Goal: Task Accomplishment & Management: Manage account settings

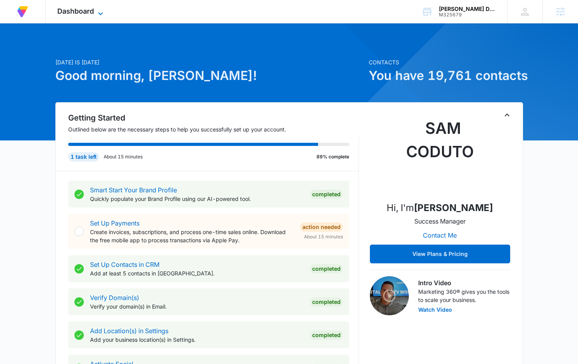
click at [82, 9] on span "Dashboard" at bounding box center [75, 11] width 37 height 8
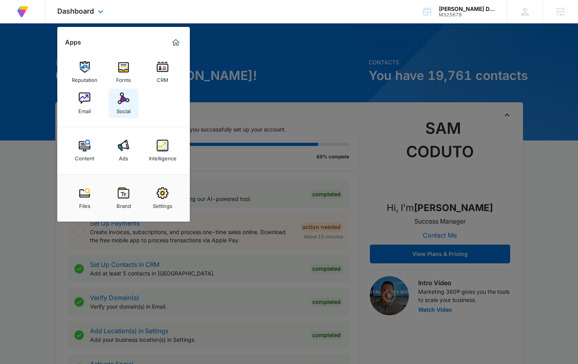
click at [127, 101] on img at bounding box center [124, 98] width 12 height 12
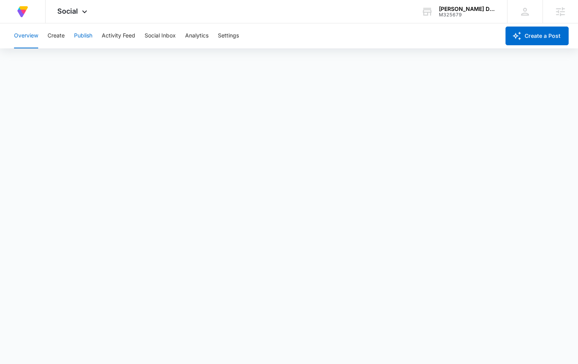
click at [79, 33] on button "Publish" at bounding box center [83, 35] width 18 height 25
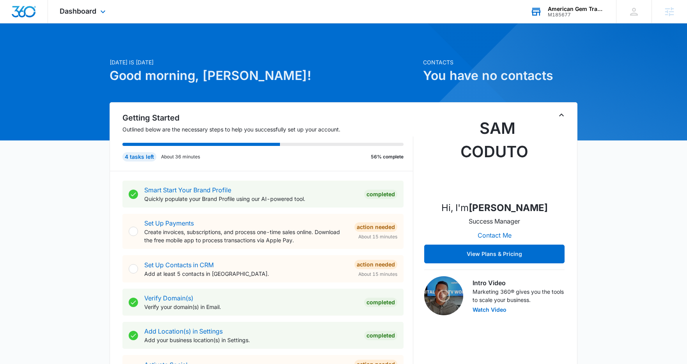
click at [576, 11] on div "American Gem Trade Association" at bounding box center [576, 9] width 57 height 6
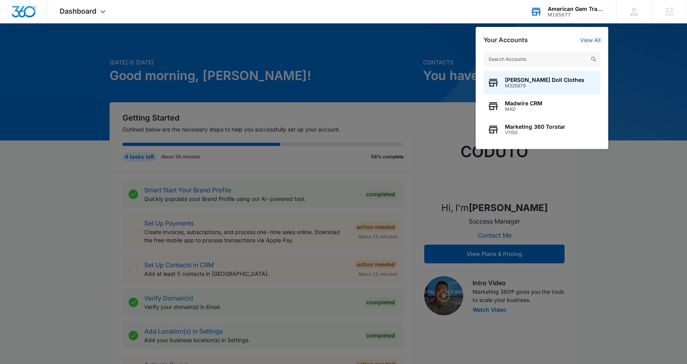
click at [526, 59] on input "text" at bounding box center [541, 59] width 117 height 16
click at [527, 59] on input "text" at bounding box center [541, 59] width 117 height 16
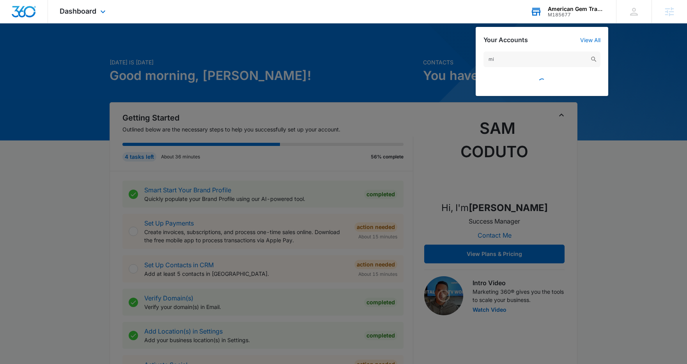
type input "m"
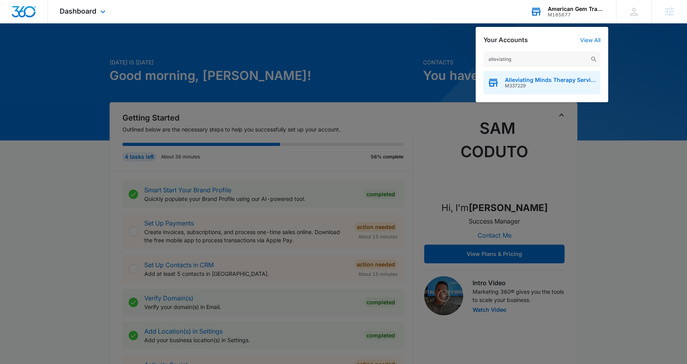
type input "alleviating"
click at [548, 80] on span "Alleviating Minds Therapy Services" at bounding box center [551, 80] width 92 height 6
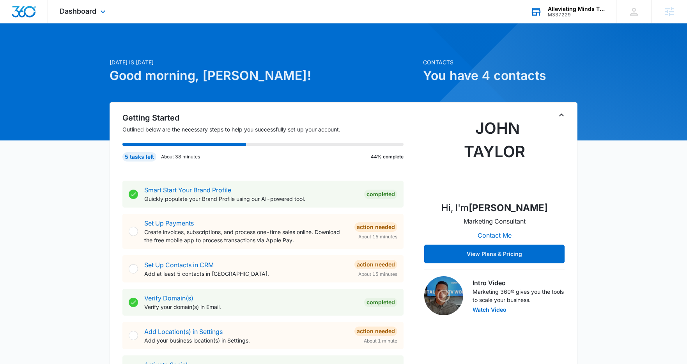
click at [94, 18] on div "Dashboard Apps Reputation Websites Forms CRM Email Social Content Ads Intellige…" at bounding box center [83, 11] width 71 height 23
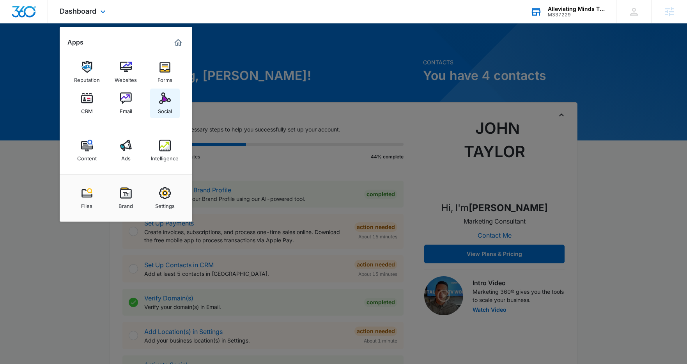
click at [160, 102] on img at bounding box center [165, 98] width 12 height 12
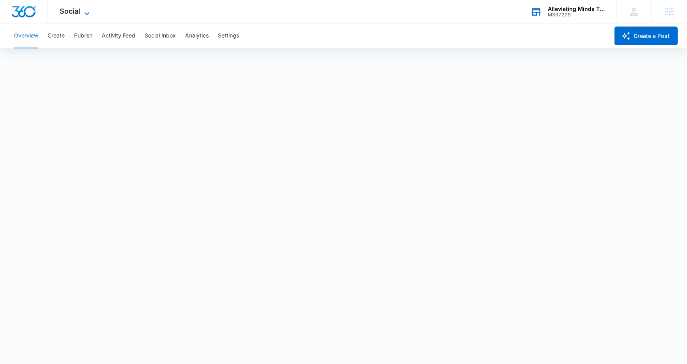
click at [86, 9] on icon at bounding box center [86, 13] width 9 height 9
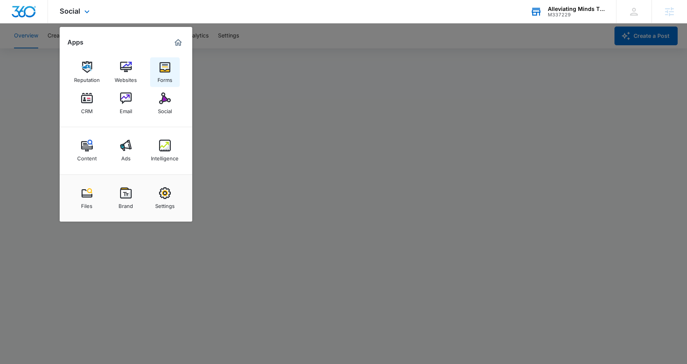
click at [155, 81] on link "Forms" at bounding box center [165, 72] width 30 height 30
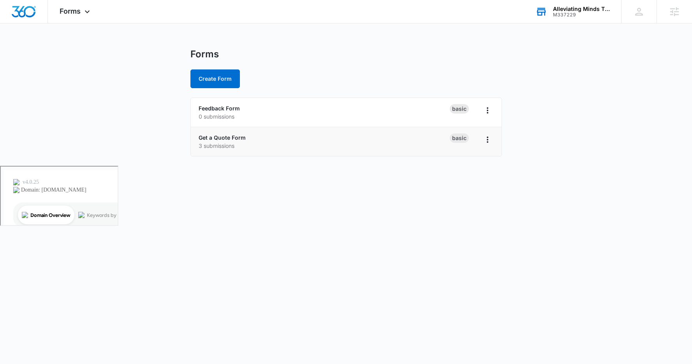
click at [222, 141] on p "3 submissions" at bounding box center [324, 145] width 251 height 8
click at [225, 136] on link "Get a Quote Form" at bounding box center [222, 137] width 47 height 7
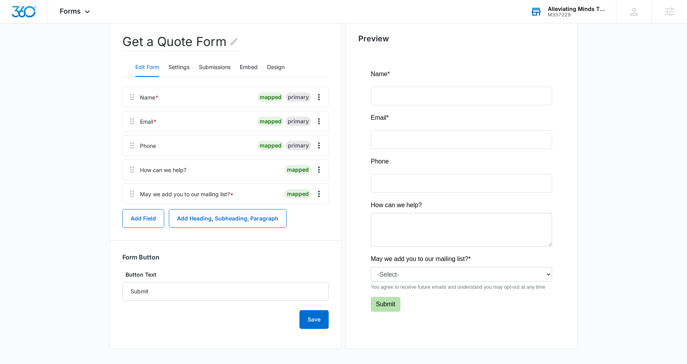
scroll to position [74, 0]
click at [215, 65] on button "Submissions" at bounding box center [215, 67] width 32 height 19
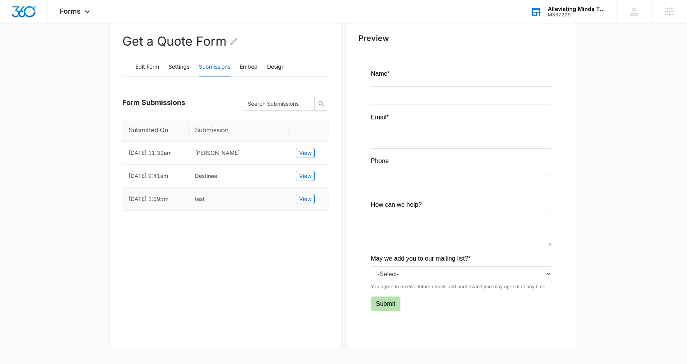
click at [153, 199] on td "9/26/2025 1:09pm" at bounding box center [155, 198] width 66 height 23
drag, startPoint x: 158, startPoint y: 205, endPoint x: 205, endPoint y: 211, distance: 47.9
click at [159, 205] on td "9/26/2025 1:09pm" at bounding box center [155, 198] width 66 height 23
click at [300, 203] on span "View" at bounding box center [305, 198] width 12 height 9
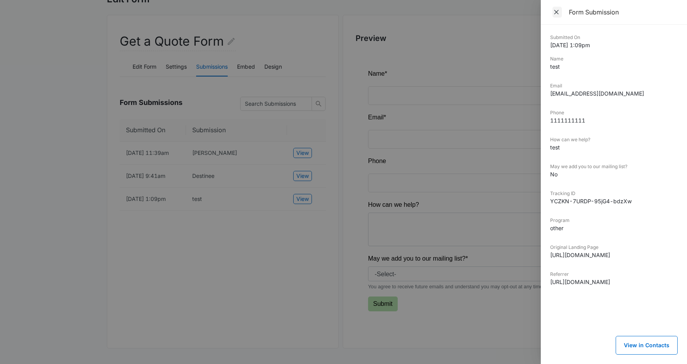
click at [557, 9] on icon "Close" at bounding box center [556, 12] width 8 height 8
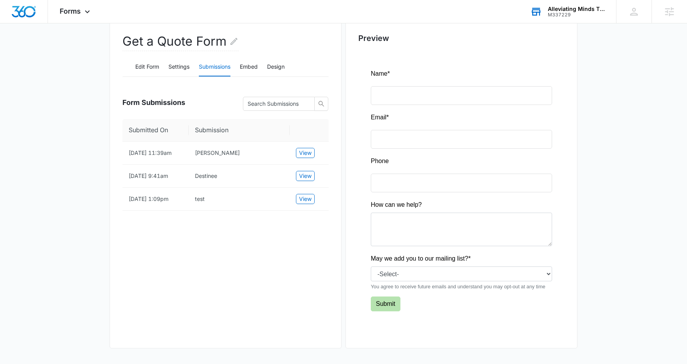
click at [276, 239] on div "Get a Quote Form Edit Form Settings Submissions Embed Design Form Submissions S…" at bounding box center [226, 181] width 232 height 333
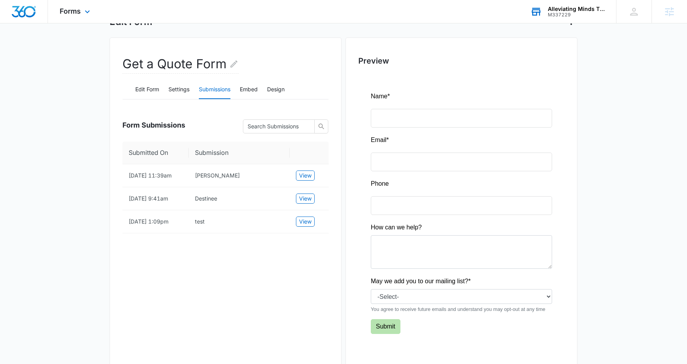
scroll to position [0, 0]
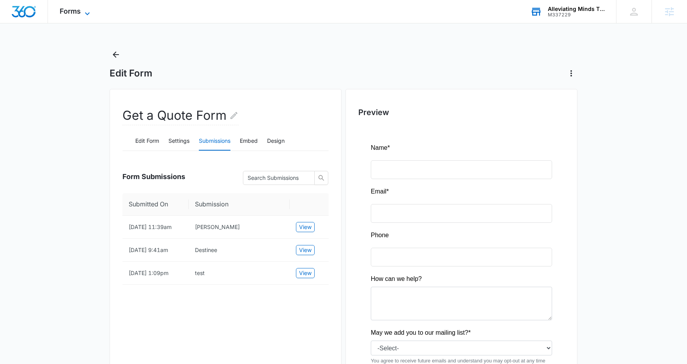
click at [78, 11] on span "Forms" at bounding box center [70, 11] width 21 height 8
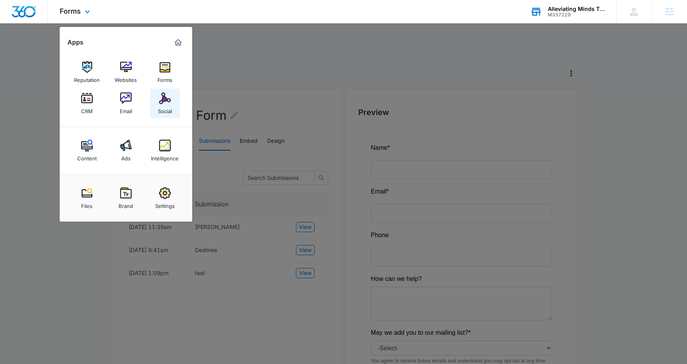
click at [159, 101] on img at bounding box center [165, 98] width 12 height 12
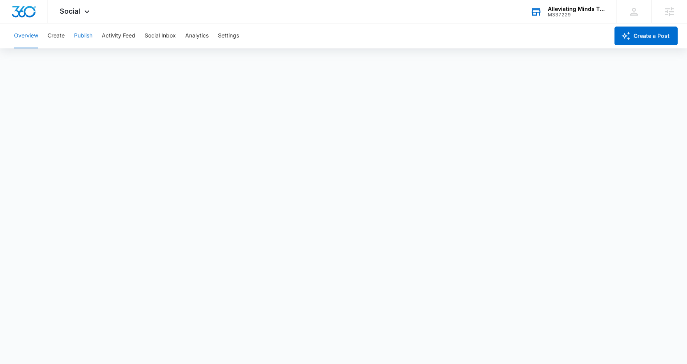
click at [82, 37] on button "Publish" at bounding box center [83, 35] width 18 height 25
click at [70, 4] on div "Social Apps Reputation Websites Forms CRM Email Social Content Ads Intelligence…" at bounding box center [75, 11] width 55 height 23
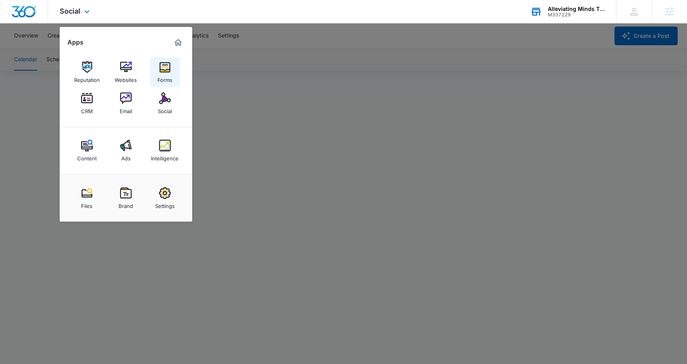
click at [165, 69] on img at bounding box center [165, 67] width 12 height 12
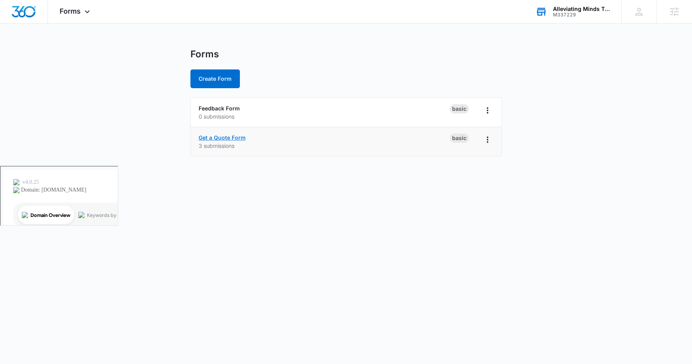
click at [223, 135] on link "Get a Quote Form" at bounding box center [222, 137] width 47 height 7
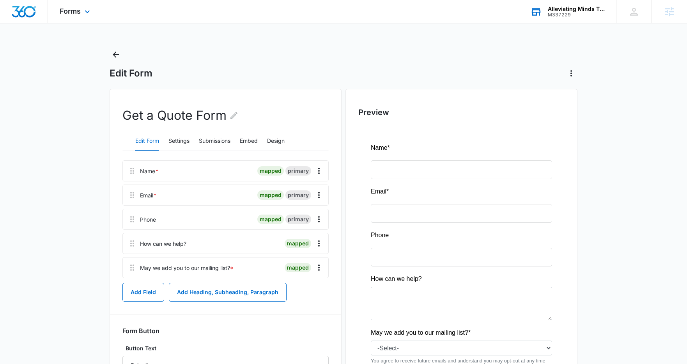
click at [20, 12] on img "Dashboard" at bounding box center [23, 12] width 25 height 12
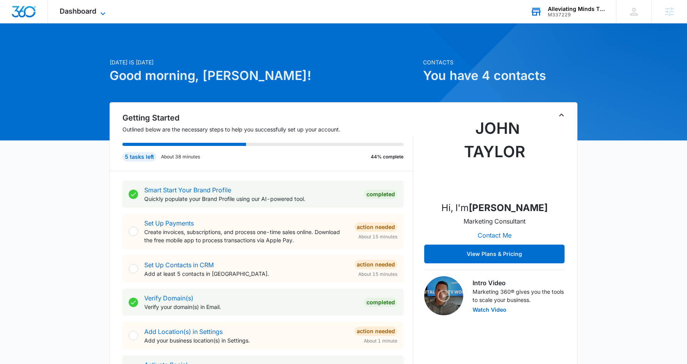
click at [90, 9] on span "Dashboard" at bounding box center [78, 11] width 37 height 8
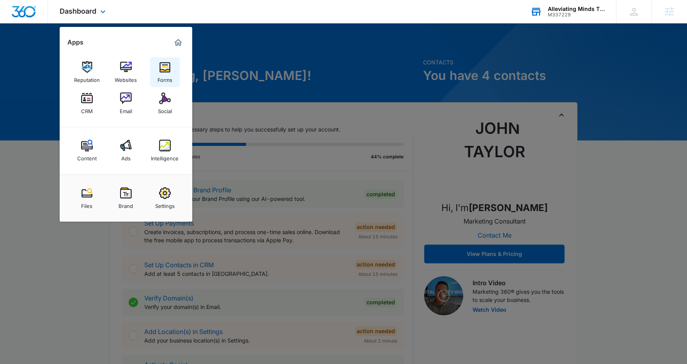
click at [164, 74] on div "Forms" at bounding box center [164, 78] width 15 height 10
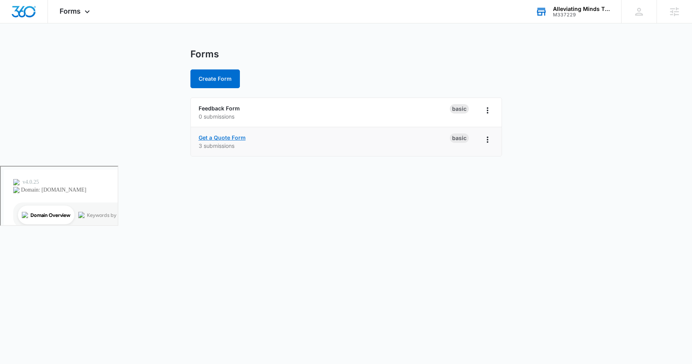
click at [237, 139] on link "Get a Quote Form" at bounding box center [222, 137] width 47 height 7
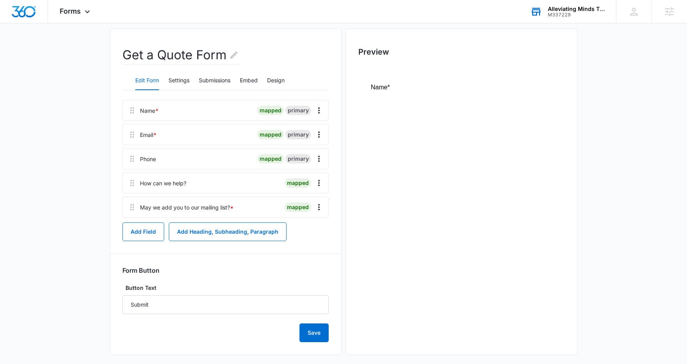
scroll to position [67, 0]
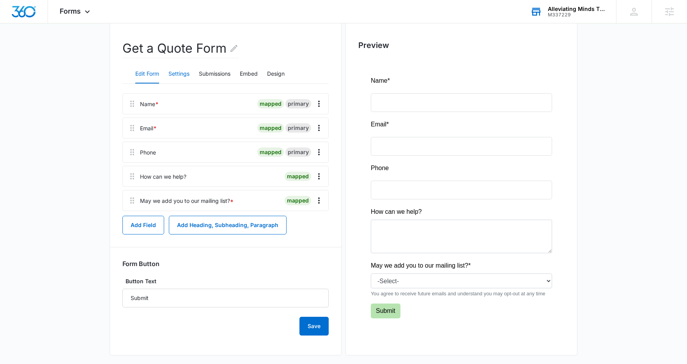
click at [183, 75] on button "Settings" at bounding box center [178, 74] width 21 height 19
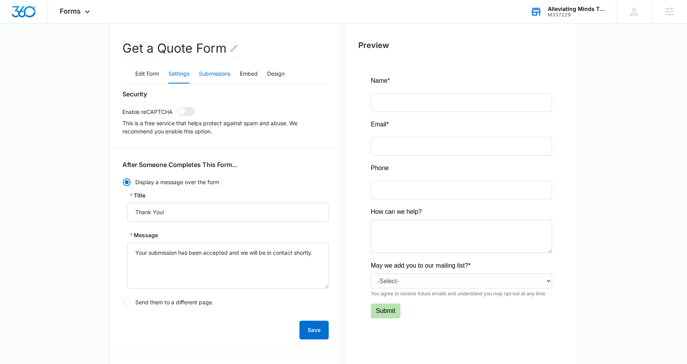
click at [225, 77] on button "Submissions" at bounding box center [215, 74] width 32 height 19
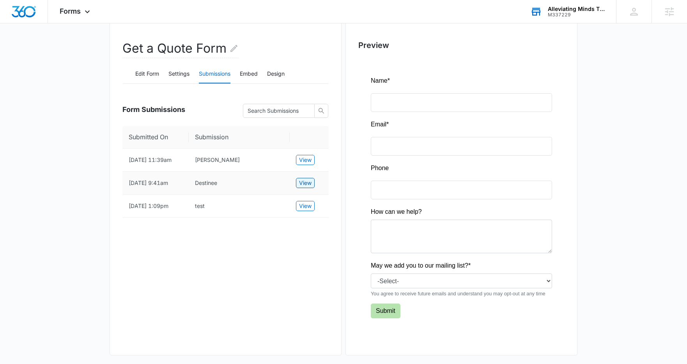
click at [300, 187] on span "View" at bounding box center [305, 182] width 12 height 9
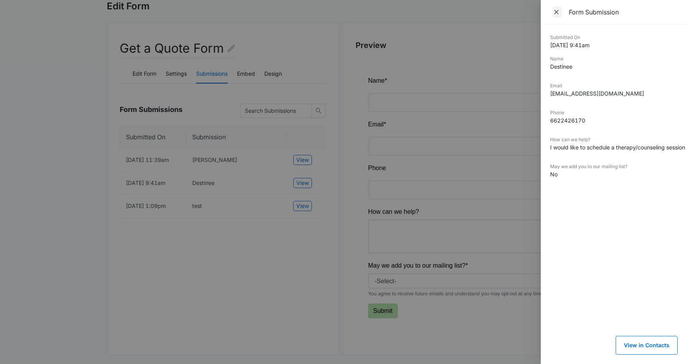
click at [553, 13] on icon "Close" at bounding box center [556, 12] width 8 height 8
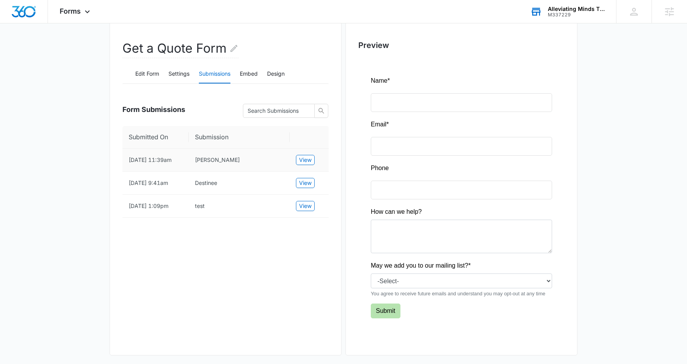
drag, startPoint x: 202, startPoint y: 246, endPoint x: 164, endPoint y: 158, distance: 96.0
click at [197, 235] on div "Get a Quote Form Edit Form Settings Submissions Embed Design Form Submissions S…" at bounding box center [226, 188] width 232 height 333
click at [152, 77] on button "Edit Form" at bounding box center [147, 74] width 24 height 19
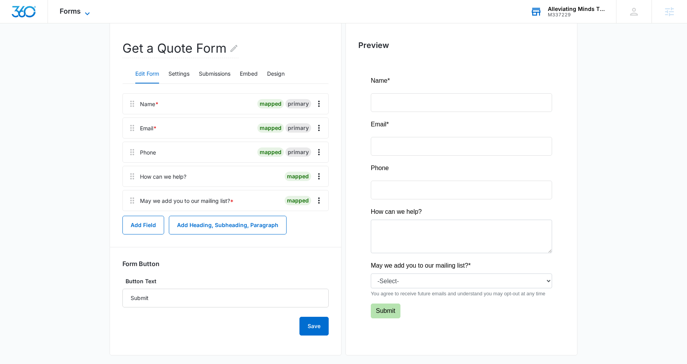
click at [78, 13] on span "Forms" at bounding box center [70, 11] width 21 height 8
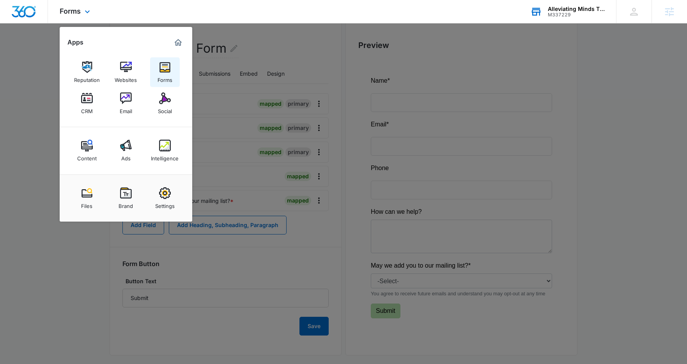
click at [163, 71] on img at bounding box center [165, 67] width 12 height 12
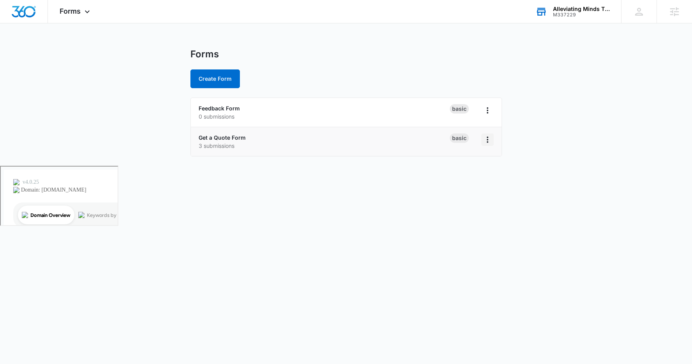
click at [485, 138] on icon "Overflow Menu" at bounding box center [487, 139] width 9 height 9
drag, startPoint x: 432, startPoint y: 249, endPoint x: 392, endPoint y: 230, distance: 44.6
click at [429, 248] on body "Forms Apps Reputation Websites Forms CRM Email Social Content Ads Intelligence …" at bounding box center [346, 182] width 692 height 364
click at [75, 13] on span "Forms" at bounding box center [70, 11] width 21 height 8
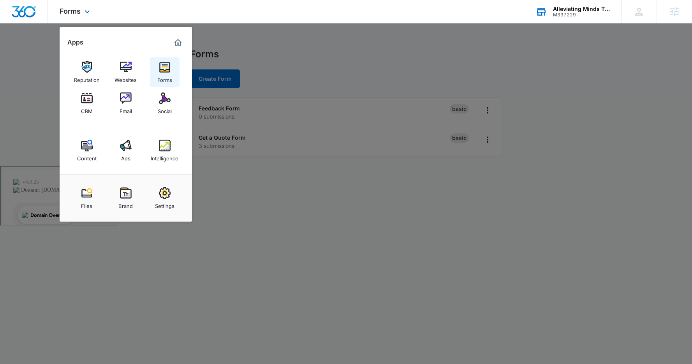
click at [169, 72] on img at bounding box center [165, 67] width 12 height 12
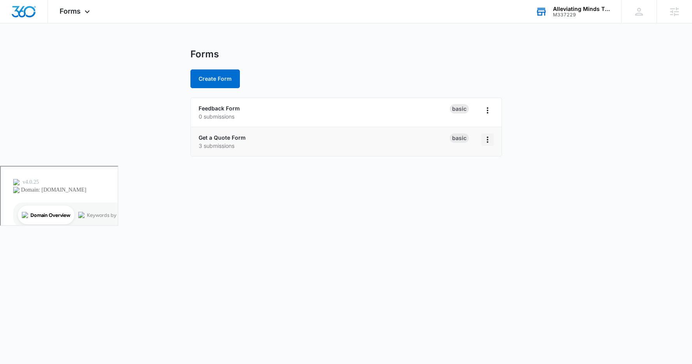
click at [486, 145] on button "Overflow Menu" at bounding box center [488, 139] width 12 height 12
click at [357, 146] on p "3 submissions" at bounding box center [324, 145] width 251 height 8
drag, startPoint x: 459, startPoint y: 142, endPoint x: 349, endPoint y: 140, distance: 110.7
click at [459, 141] on div "Basic" at bounding box center [459, 137] width 19 height 9
click at [236, 139] on link "Get a Quote Form" at bounding box center [222, 137] width 47 height 7
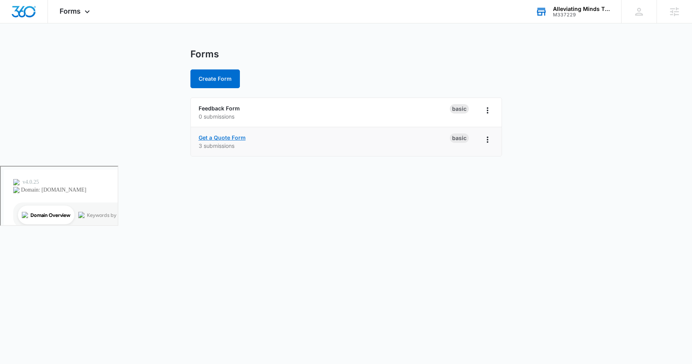
click at [236, 138] on link "Get a Quote Form" at bounding box center [222, 137] width 47 height 7
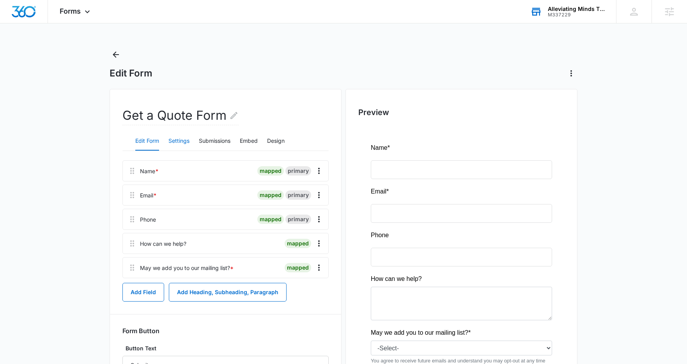
click at [183, 142] on button "Settings" at bounding box center [178, 141] width 21 height 19
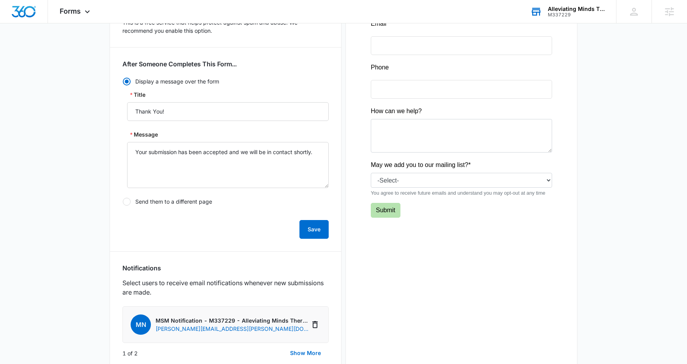
scroll to position [254, 0]
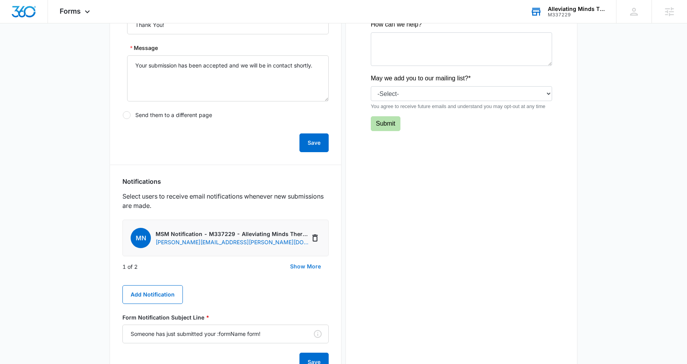
click at [306, 265] on button "Show More" at bounding box center [305, 266] width 46 height 19
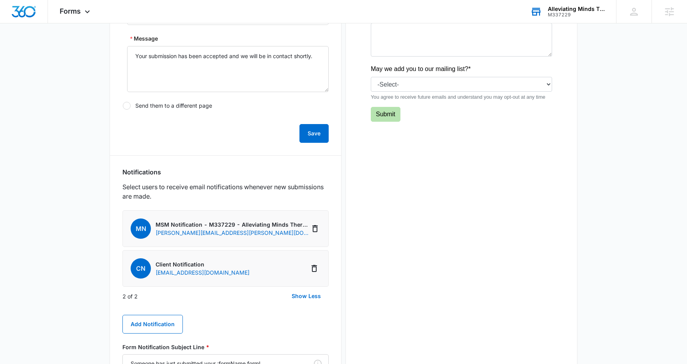
scroll to position [287, 0]
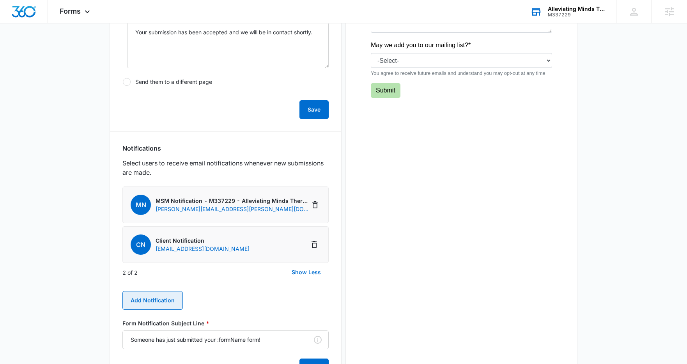
click at [167, 301] on button "Add Notification" at bounding box center [152, 300] width 60 height 19
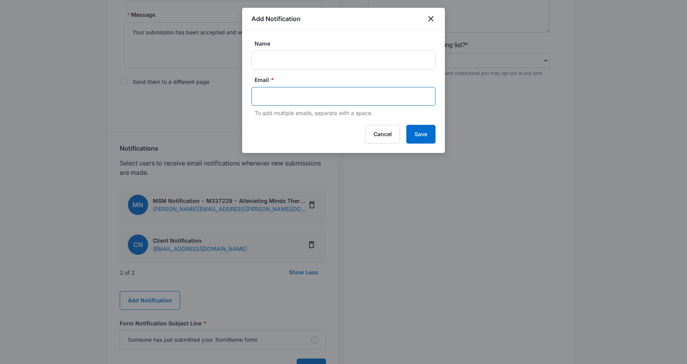
click at [277, 100] on input "text" at bounding box center [344, 96] width 169 height 12
type input "alleviatingmindstherapyservice@gmail.com"
click at [331, 60] on input "Name" at bounding box center [343, 60] width 184 height 19
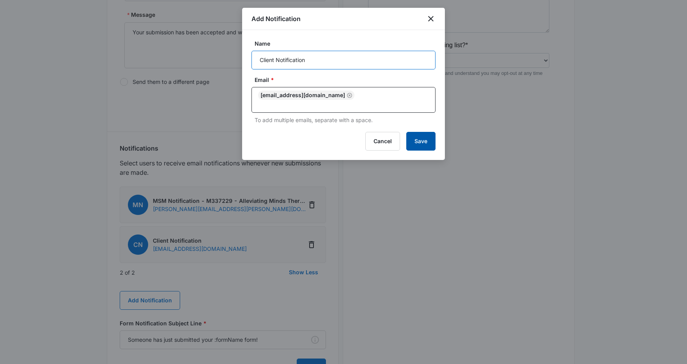
type input "Client Notification"
click at [427, 144] on button "Save" at bounding box center [420, 141] width 29 height 19
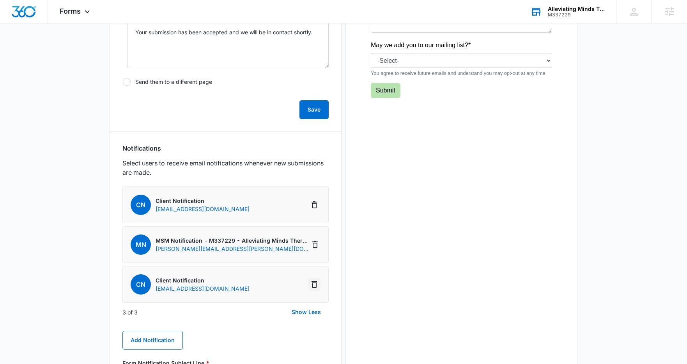
click at [314, 283] on icon "Delete Notification" at bounding box center [313, 283] width 9 height 9
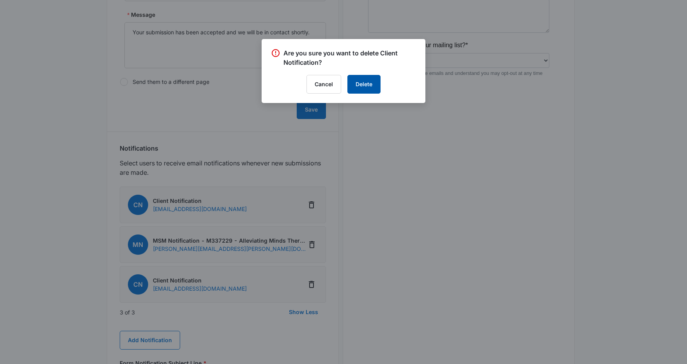
click at [367, 85] on button "Delete" at bounding box center [363, 84] width 33 height 19
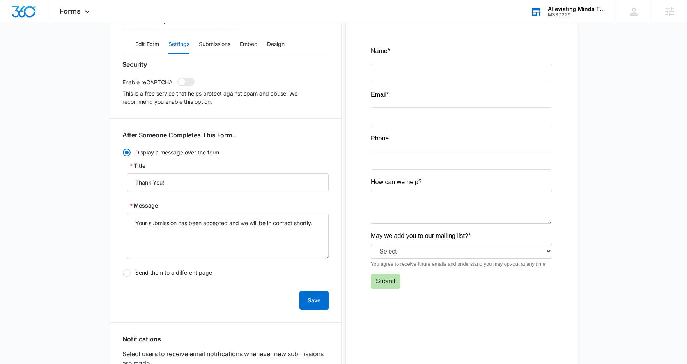
scroll to position [0, 0]
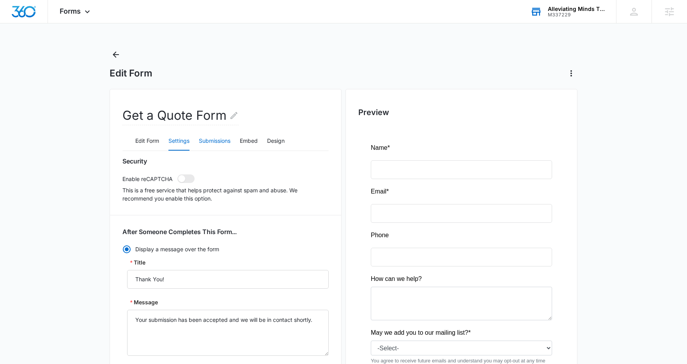
click at [228, 143] on button "Submissions" at bounding box center [215, 141] width 32 height 19
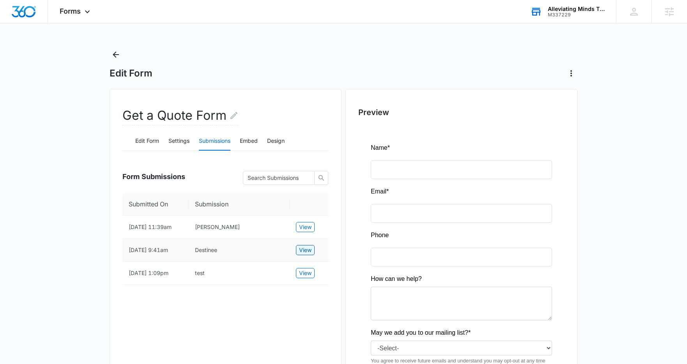
click at [306, 254] on span "View" at bounding box center [305, 250] width 12 height 9
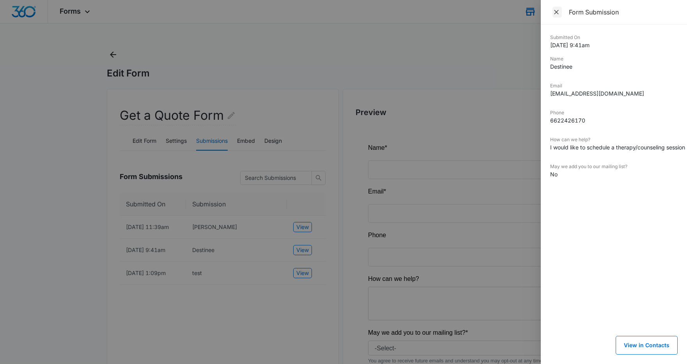
click at [555, 11] on icon "Close" at bounding box center [556, 12] width 5 height 5
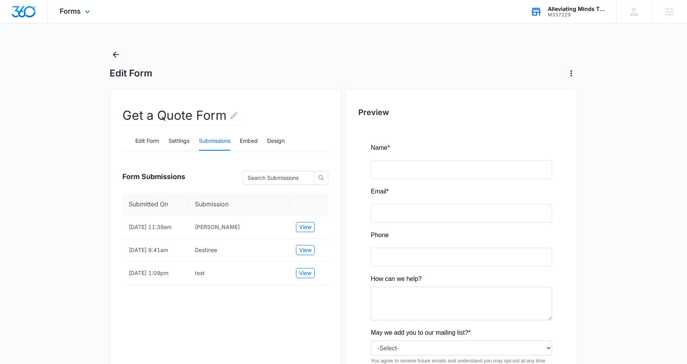
click at [28, 9] on img "Dashboard" at bounding box center [23, 12] width 25 height 12
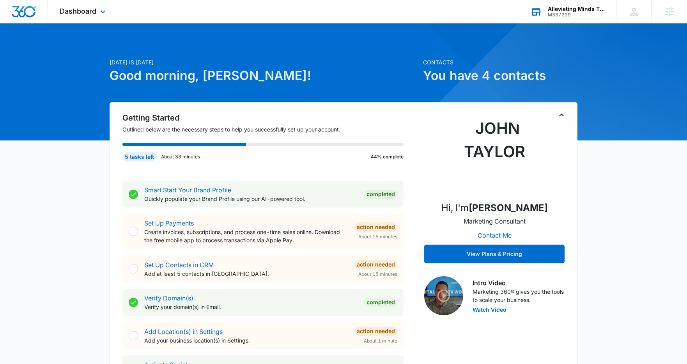
click at [97, 15] on div "Dashboard Apps Reputation Websites Forms CRM Email Social Content Ads Intellige…" at bounding box center [83, 11] width 71 height 23
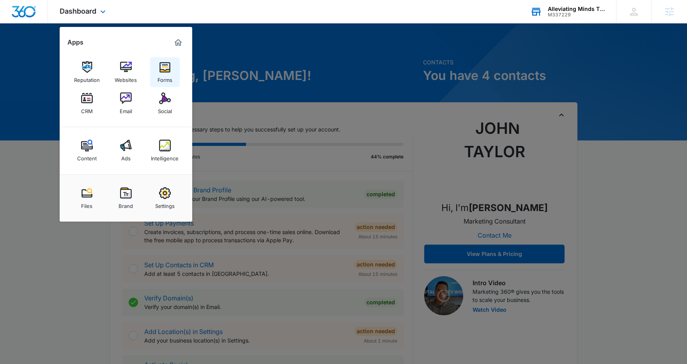
click at [168, 75] on div "Forms" at bounding box center [164, 78] width 15 height 10
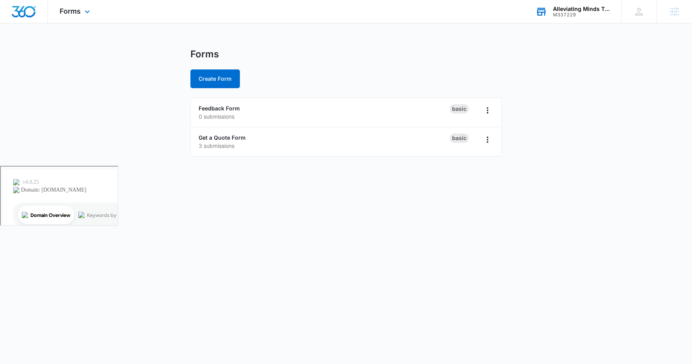
click at [22, 11] on img "Dashboard" at bounding box center [23, 12] width 25 height 12
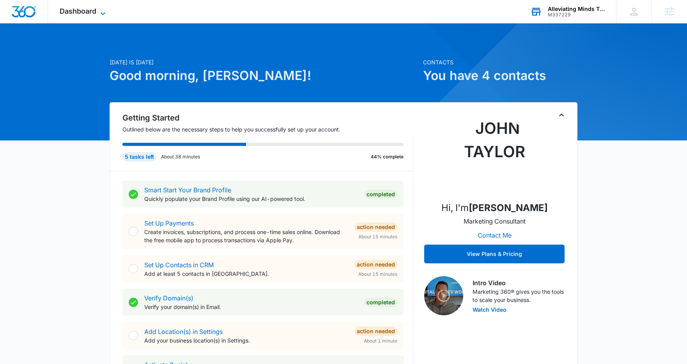
click at [73, 12] on span "Dashboard" at bounding box center [78, 11] width 37 height 8
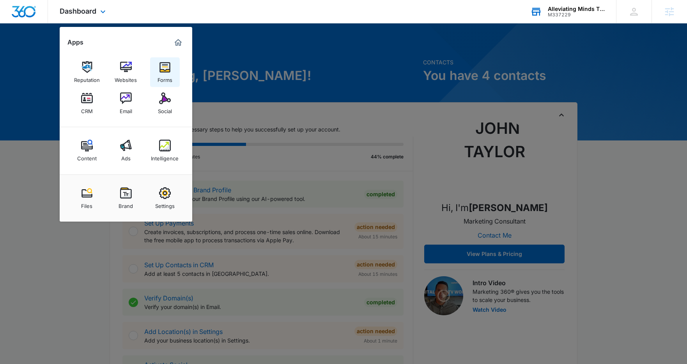
click at [161, 70] on img at bounding box center [165, 67] width 12 height 12
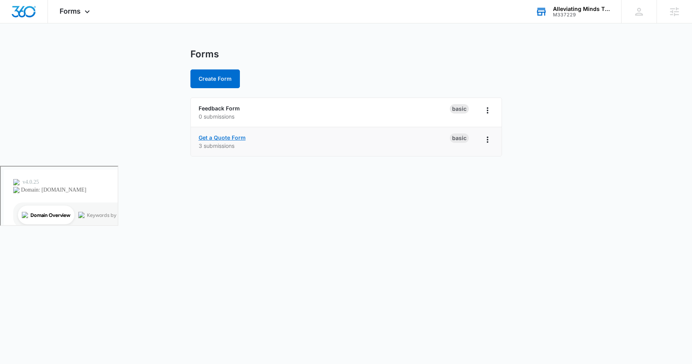
click at [224, 139] on link "Get a Quote Form" at bounding box center [222, 137] width 47 height 7
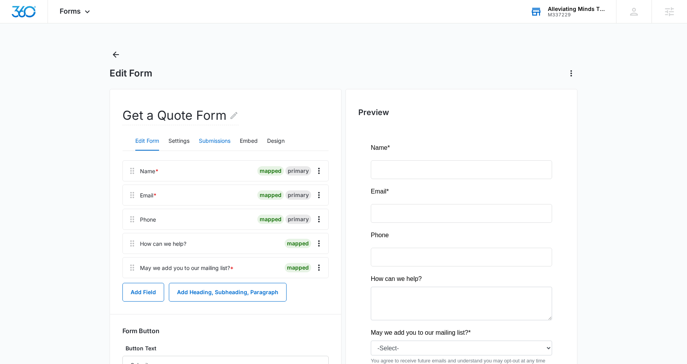
click at [209, 142] on button "Submissions" at bounding box center [215, 141] width 32 height 19
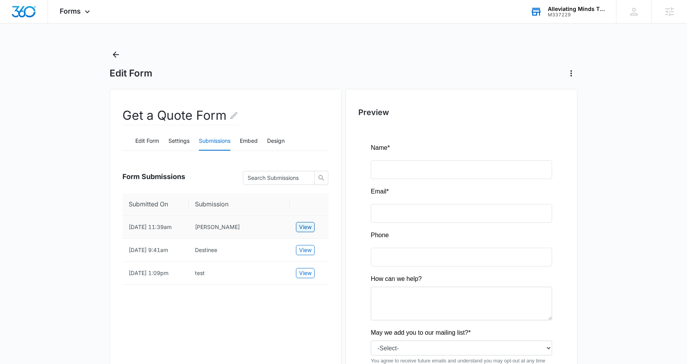
click at [297, 231] on button "View" at bounding box center [305, 227] width 19 height 10
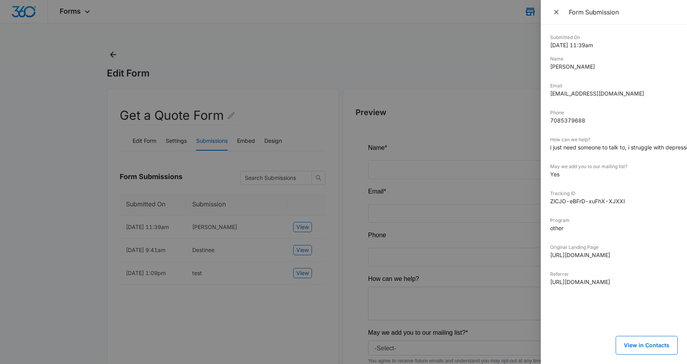
click at [625, 114] on dt "Phone" at bounding box center [613, 112] width 127 height 7
click at [279, 303] on div at bounding box center [343, 182] width 687 height 364
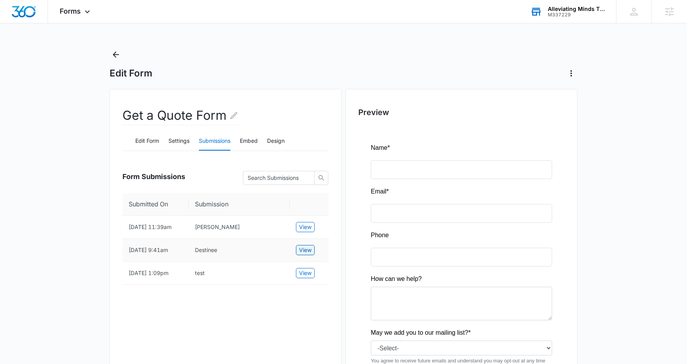
click at [304, 253] on span "View" at bounding box center [305, 250] width 12 height 9
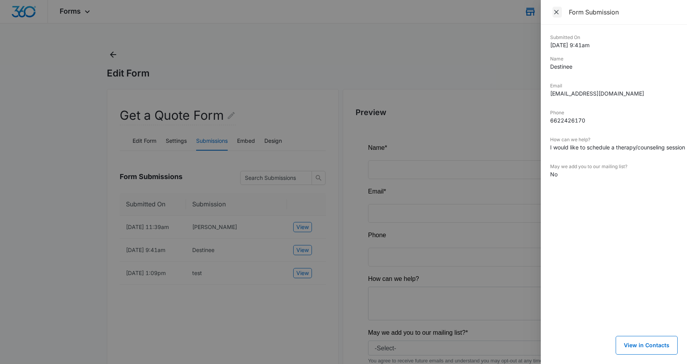
click at [555, 8] on icon "Close" at bounding box center [556, 12] width 8 height 8
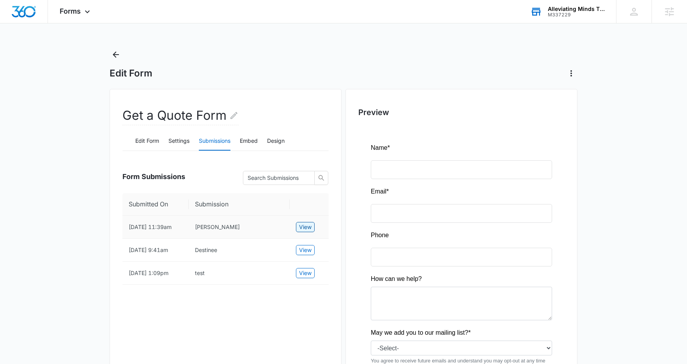
click at [299, 228] on span "View" at bounding box center [305, 227] width 12 height 9
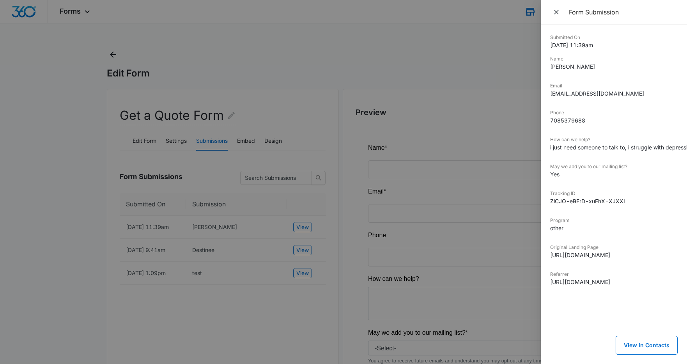
drag, startPoint x: 552, startPoint y: 149, endPoint x: 686, endPoint y: 151, distance: 134.1
click at [686, 151] on div "Submitted On 10/01/2025 11:39am Name Naia Sutton Email naiasutton1@outlook.com …" at bounding box center [613, 194] width 146 height 339
click at [553, 13] on icon "Close" at bounding box center [556, 12] width 8 height 8
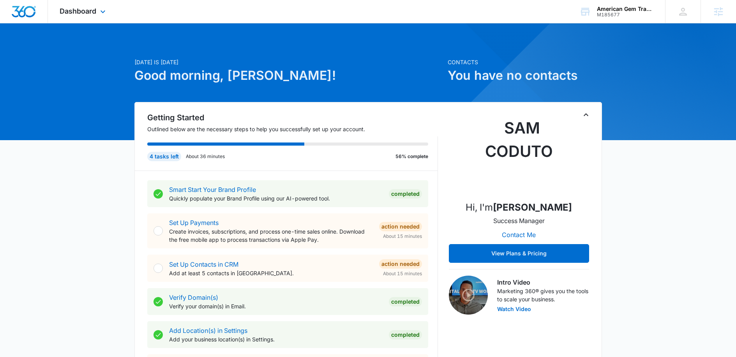
click at [84, 3] on div "Dashboard Apps Reputation CRM Email Social Content Ads Intelligence Files Brand…" at bounding box center [83, 11] width 71 height 23
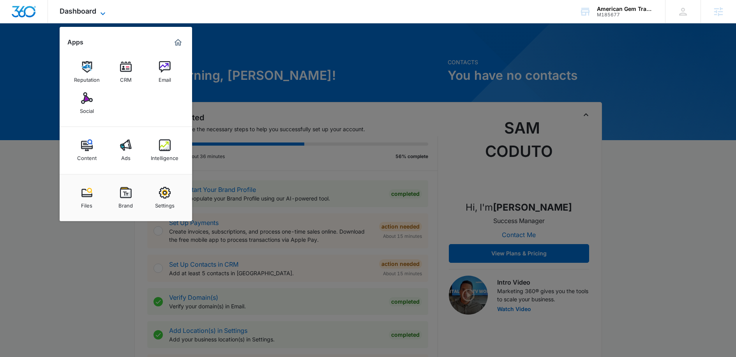
click at [87, 11] on span "Dashboard" at bounding box center [78, 11] width 37 height 8
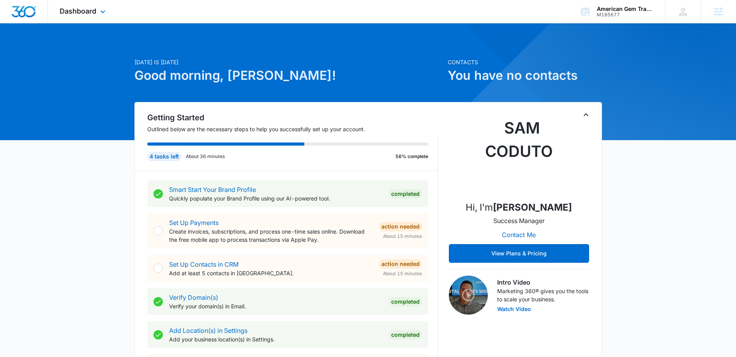
click at [84, 3] on div "Dashboard Apps Reputation CRM Email Social Content Ads Intelligence Files Brand…" at bounding box center [83, 11] width 71 height 23
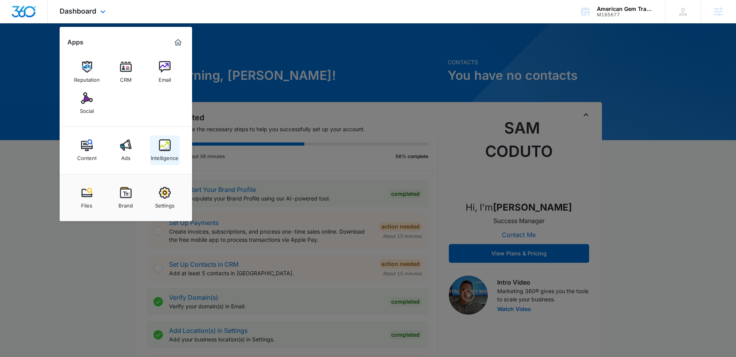
click at [155, 141] on link "Intelligence" at bounding box center [165, 151] width 30 height 30
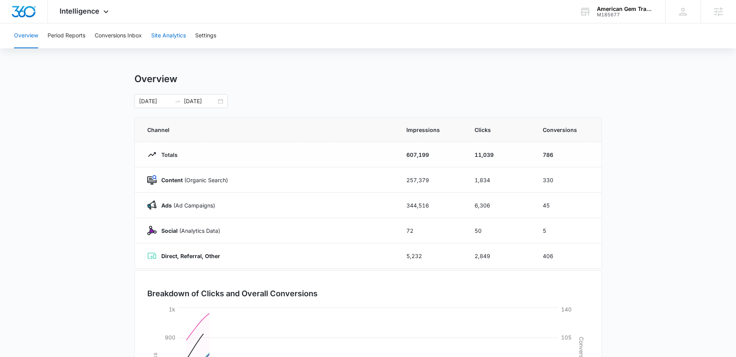
click at [184, 34] on button "Site Analytics" at bounding box center [168, 35] width 35 height 25
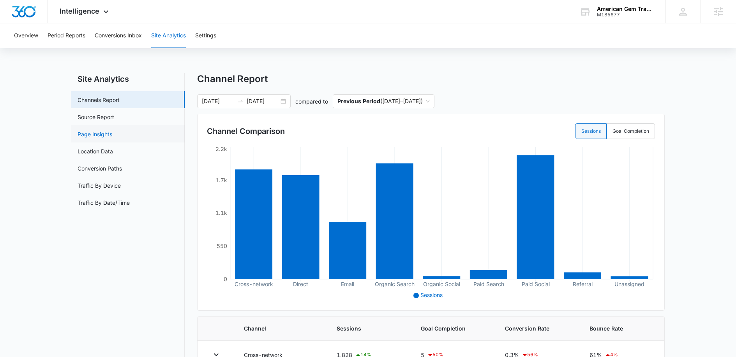
click at [102, 132] on link "Page Insights" at bounding box center [95, 134] width 35 height 8
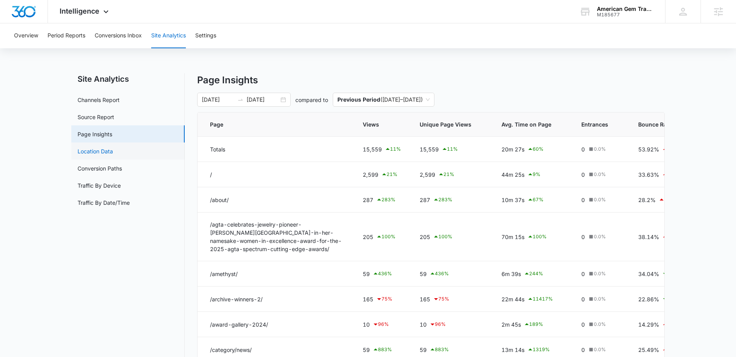
click at [113, 153] on link "Location Data" at bounding box center [95, 151] width 35 height 8
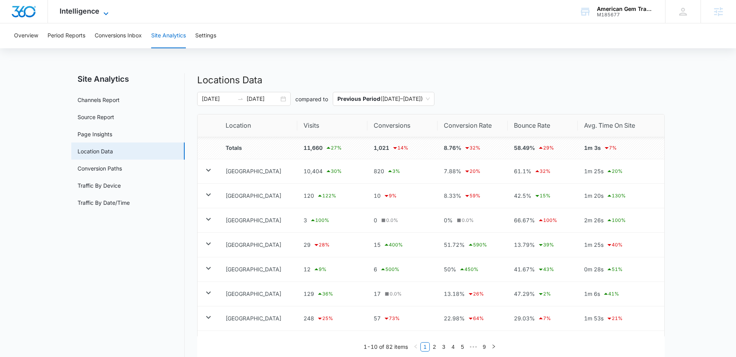
click at [93, 11] on span "Intelligence" at bounding box center [80, 11] width 40 height 8
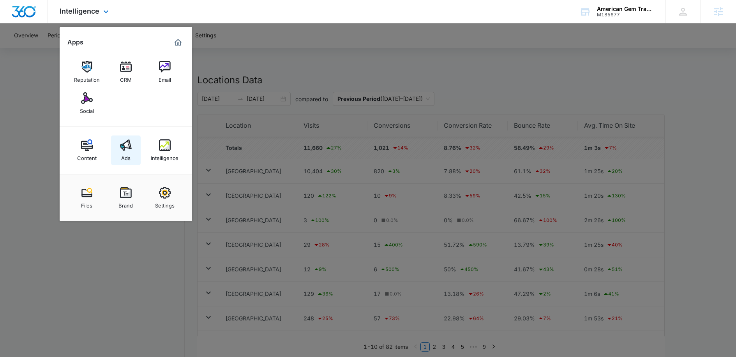
click at [118, 140] on link "Ads" at bounding box center [126, 151] width 30 height 30
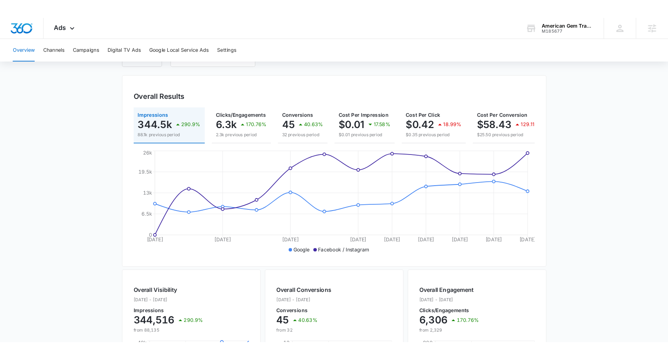
scroll to position [55, 0]
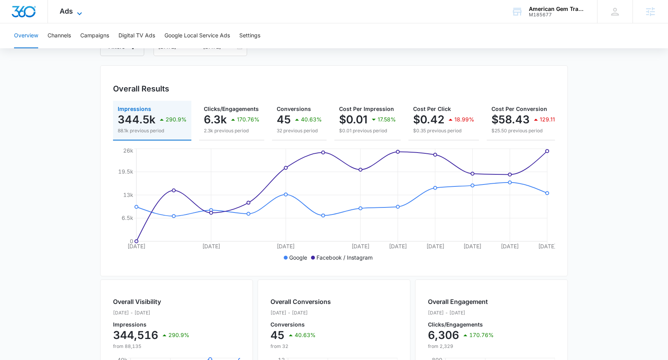
click at [77, 9] on icon at bounding box center [79, 13] width 9 height 9
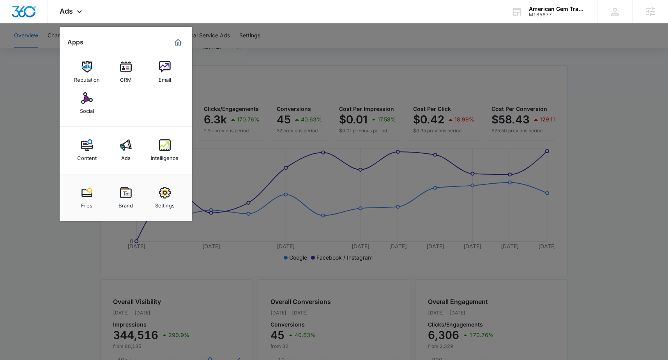
click at [6, 132] on div at bounding box center [334, 180] width 668 height 360
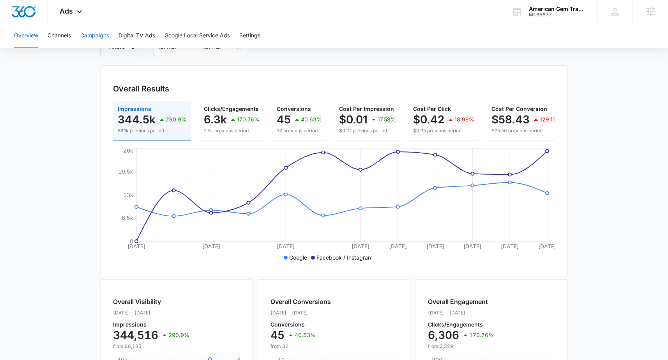
click at [98, 35] on button "Campaigns" at bounding box center [94, 35] width 29 height 25
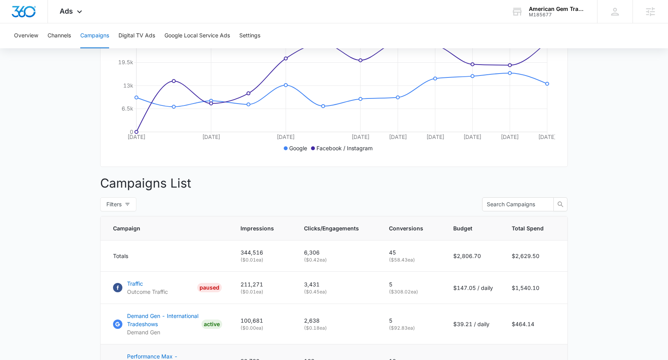
scroll to position [334, 0]
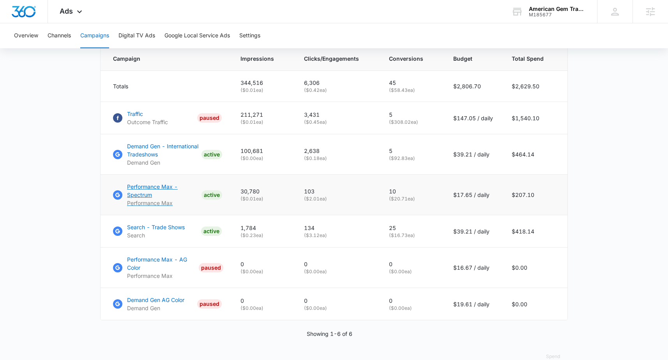
click at [141, 191] on p "Performance Max - Spectrum" at bounding box center [162, 191] width 71 height 16
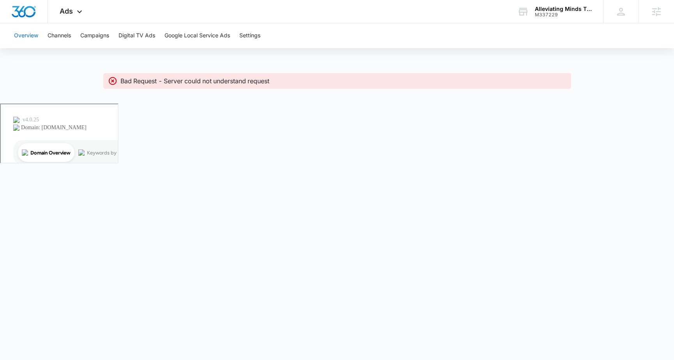
click at [30, 34] on button "Overview" at bounding box center [26, 35] width 24 height 25
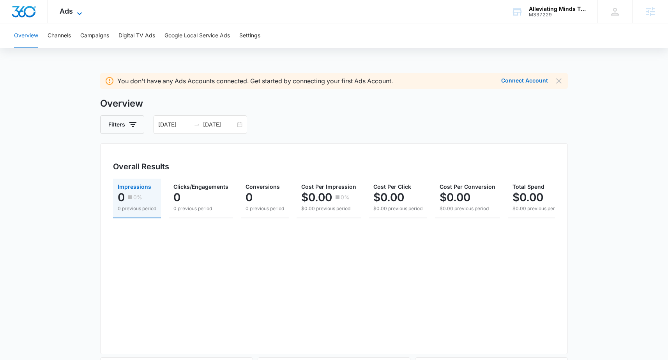
click at [84, 16] on icon at bounding box center [79, 13] width 9 height 9
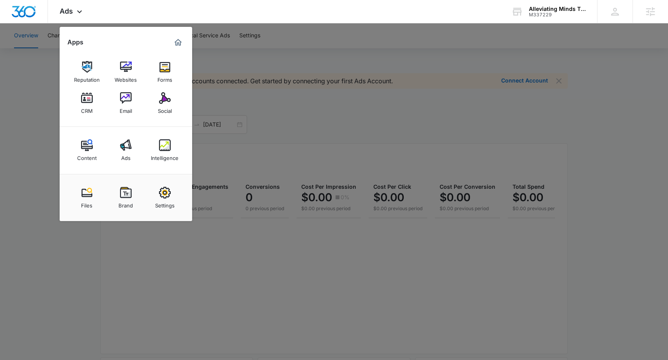
drag, startPoint x: 232, startPoint y: 58, endPoint x: 91, endPoint y: 3, distance: 151.0
click at [232, 58] on div at bounding box center [334, 180] width 668 height 360
